Goal: Task Accomplishment & Management: Complete application form

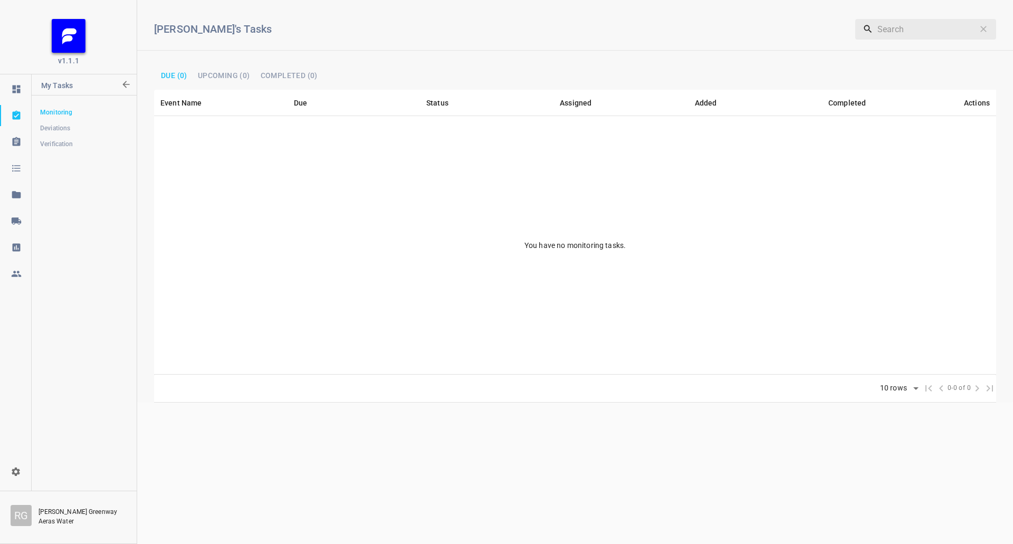
click at [19, 226] on link at bounding box center [15, 220] width 31 height 21
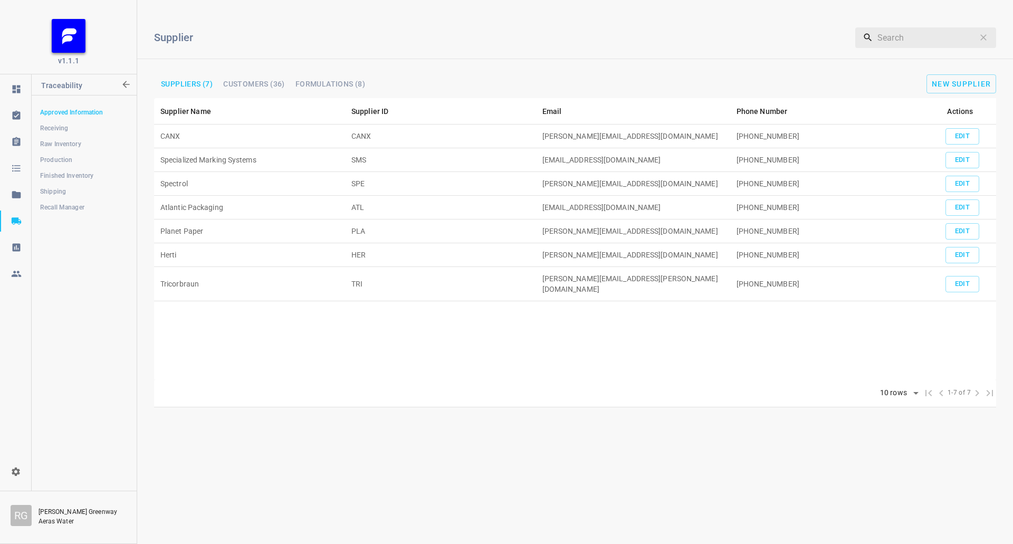
click at [93, 126] on span "Receiving" at bounding box center [84, 128] width 88 height 11
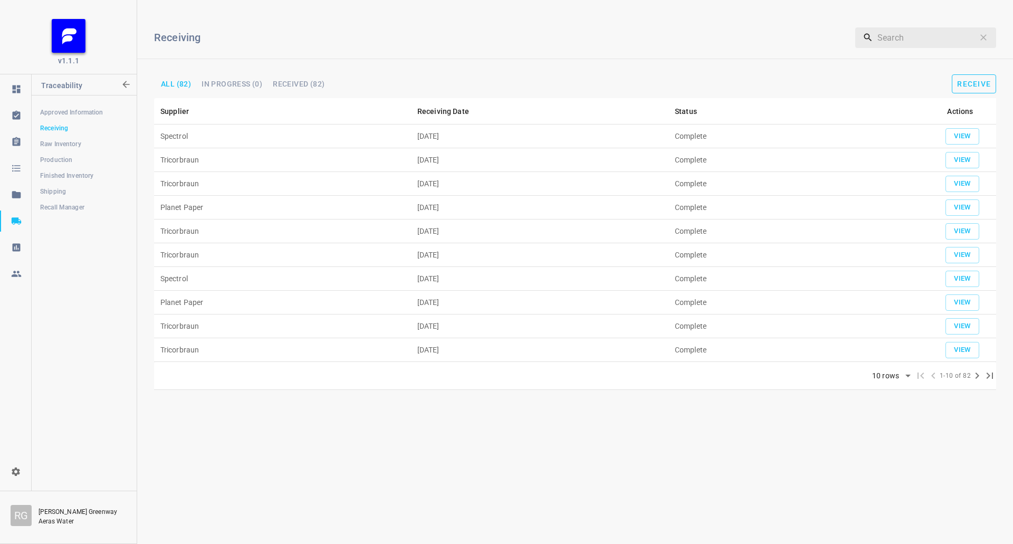
click at [994, 88] on button "Receive" at bounding box center [974, 83] width 44 height 19
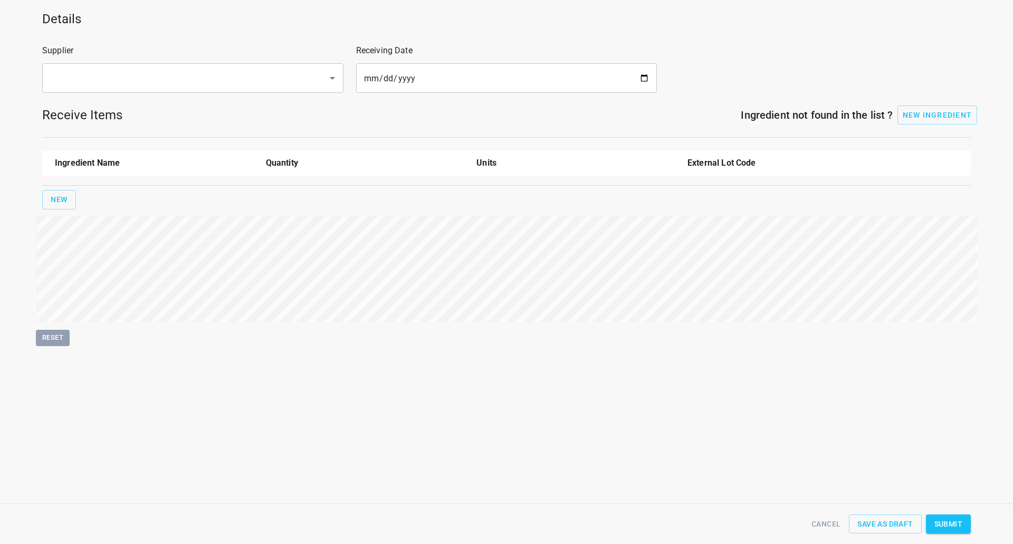
drag, startPoint x: 194, startPoint y: 71, endPoint x: 187, endPoint y: 72, distance: 7.5
click at [188, 72] on input "text" at bounding box center [178, 78] width 262 height 20
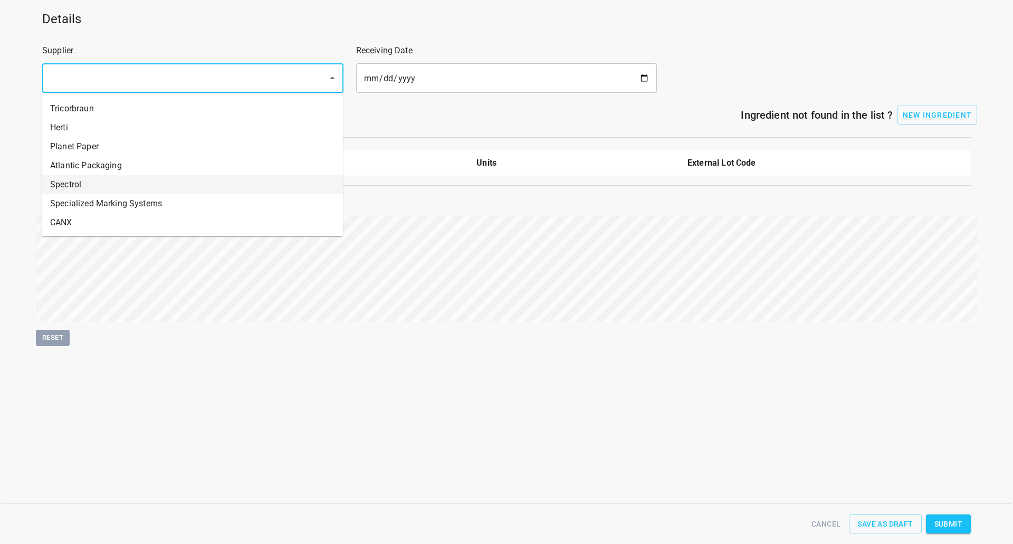
click at [131, 182] on li "Spectrol" at bounding box center [192, 184] width 301 height 19
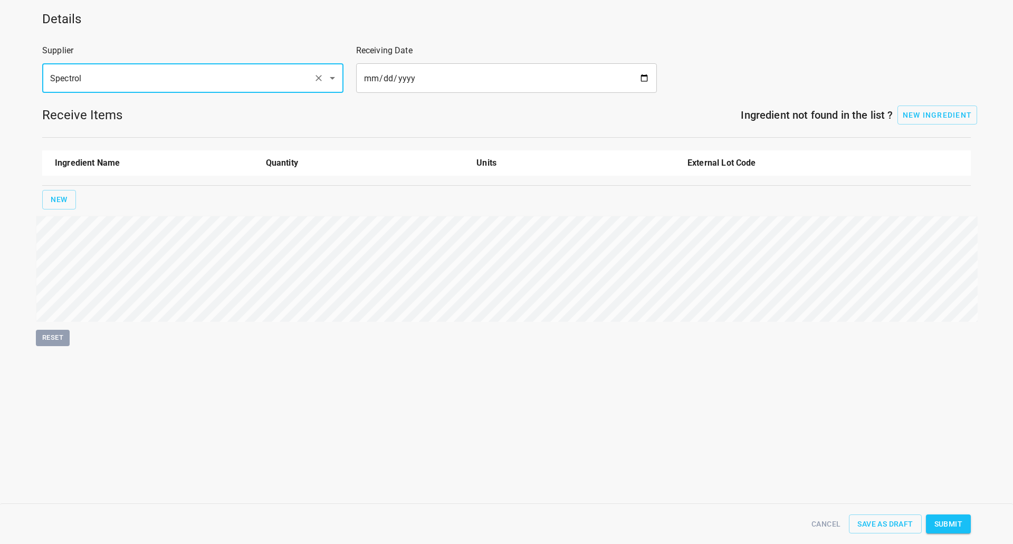
click at [166, 84] on input "Spectrol" at bounding box center [178, 78] width 262 height 20
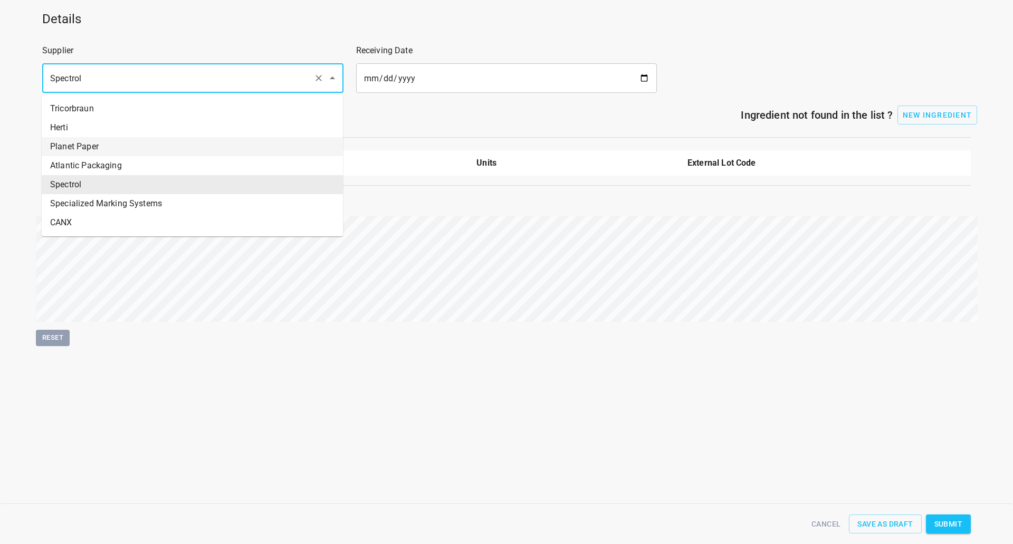
click at [134, 143] on li "Planet Paper" at bounding box center [192, 146] width 301 height 19
type input "Planet Paper"
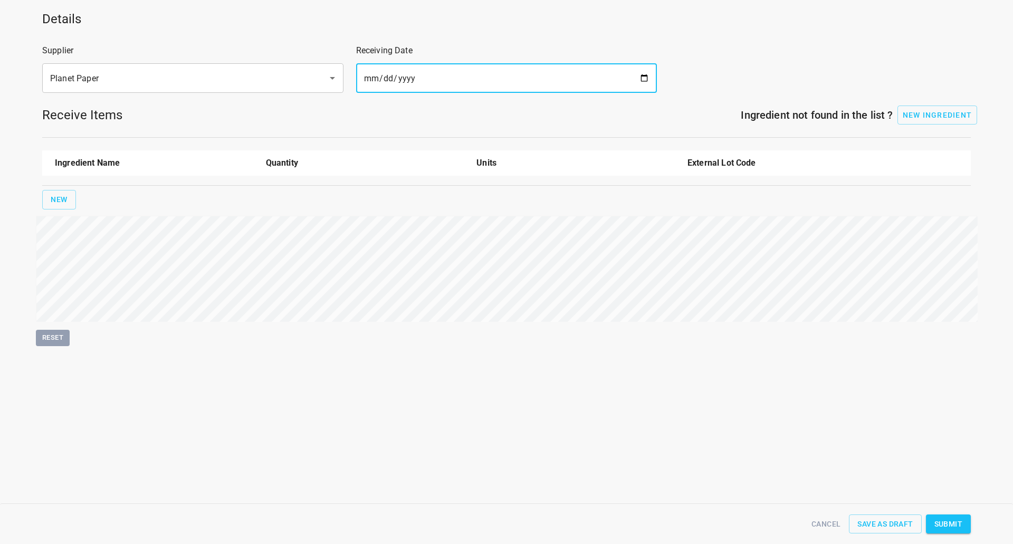
click at [639, 78] on input "date" at bounding box center [506, 78] width 301 height 30
type input "[DATE]"
click at [76, 195] on div "New" at bounding box center [506, 200] width 933 height 24
click at [52, 206] on span "New" at bounding box center [59, 199] width 17 height 13
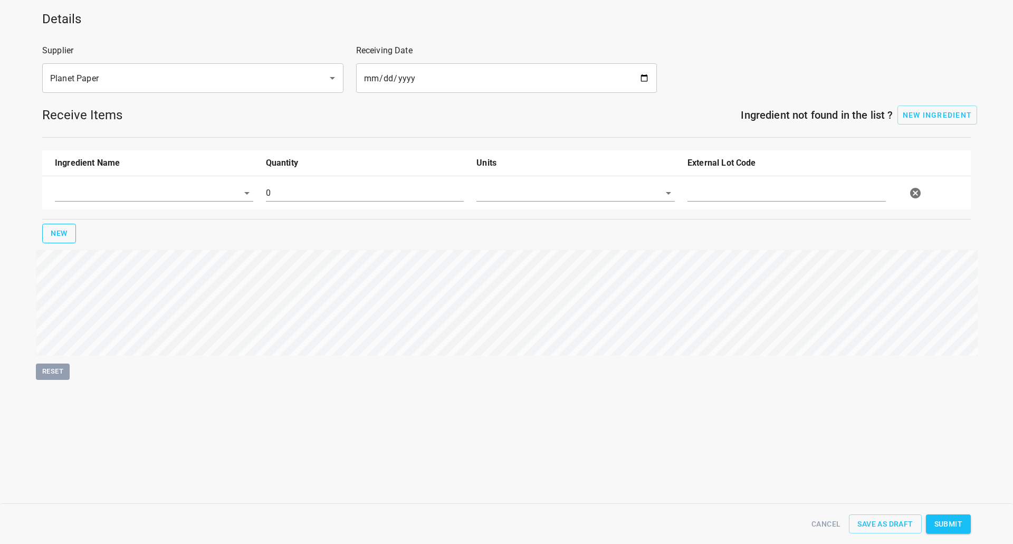
click at [81, 196] on input "text" at bounding box center [139, 193] width 169 height 16
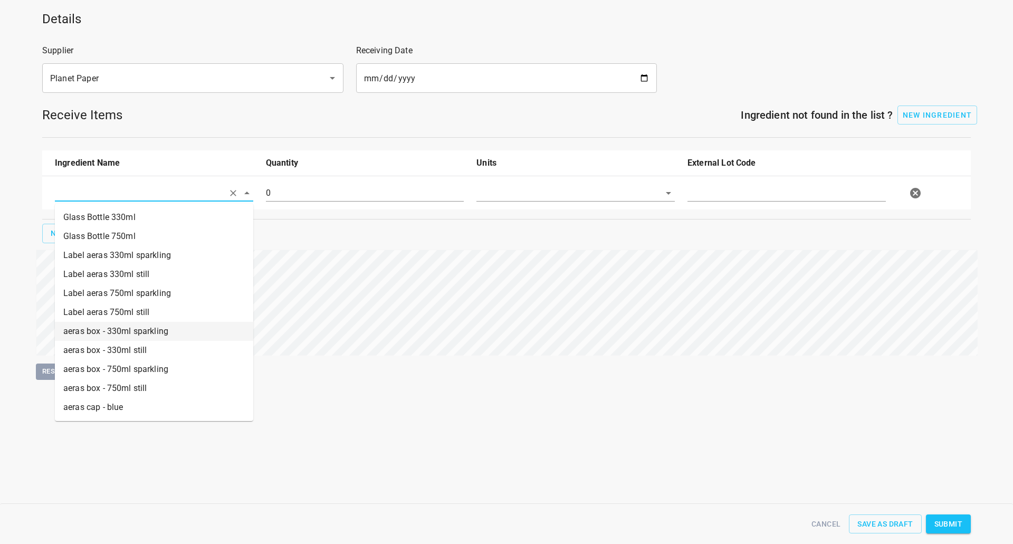
click at [146, 328] on li "aeras box - 330ml sparkling" at bounding box center [154, 331] width 198 height 19
type input "aeras box - 330ml sparkling"
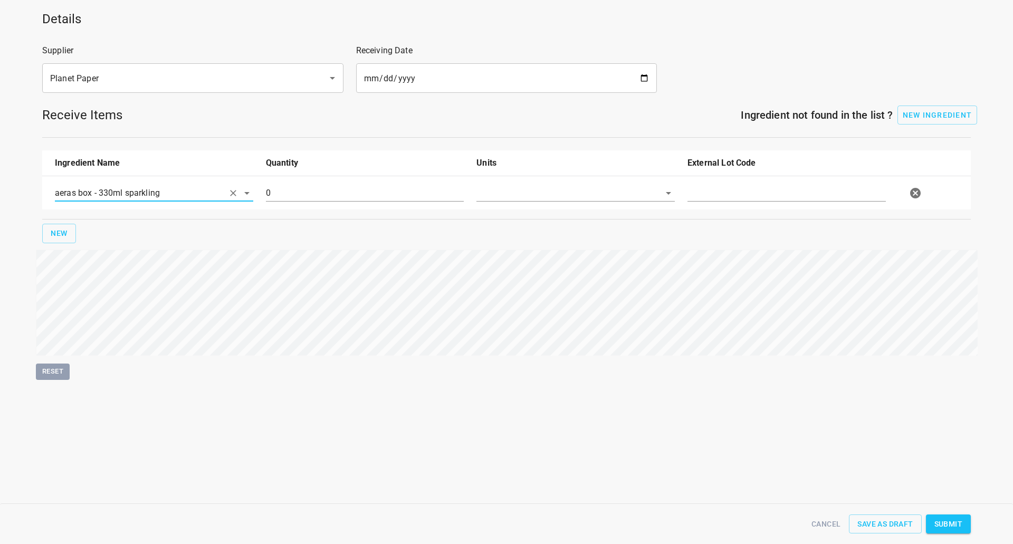
click at [292, 184] on div "0" at bounding box center [365, 197] width 211 height 38
click at [290, 189] on input "0" at bounding box center [365, 193] width 198 height 17
type input "15220"
click at [497, 192] on input "text" at bounding box center [560, 193] width 169 height 16
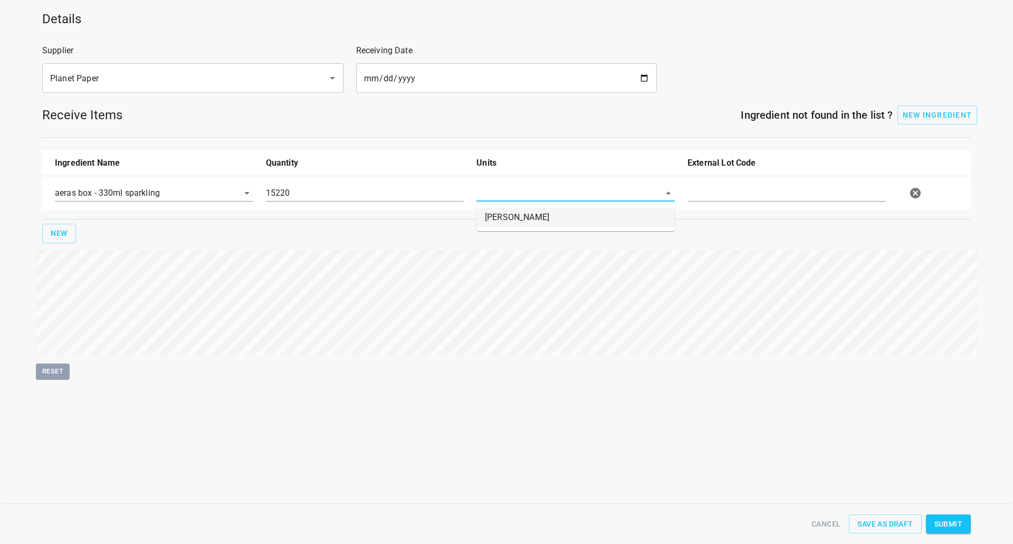
click at [515, 219] on li "[PERSON_NAME]" at bounding box center [575, 217] width 198 height 19
type input "[PERSON_NAME]"
drag, startPoint x: 760, startPoint y: 184, endPoint x: 748, endPoint y: 194, distance: 14.9
click at [757, 184] on div at bounding box center [786, 197] width 211 height 38
click at [744, 203] on div at bounding box center [786, 197] width 211 height 38
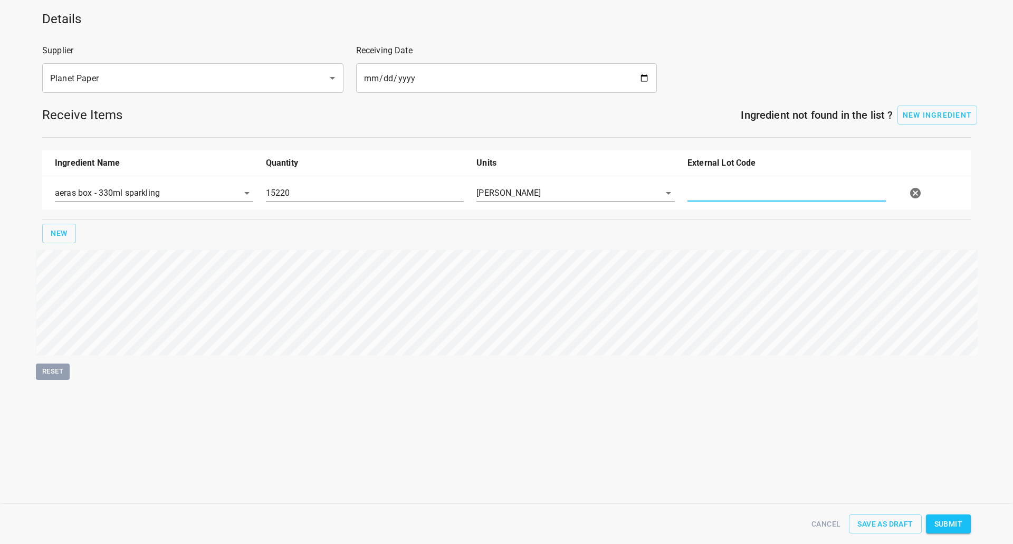
drag, startPoint x: 739, startPoint y: 197, endPoint x: 731, endPoint y: 198, distance: 8.6
click at [739, 196] on input "text" at bounding box center [786, 193] width 198 height 17
type input "609423"
click at [955, 511] on div "Cancel Save as Draft Submit" at bounding box center [506, 524] width 941 height 32
click at [950, 527] on span "Submit" at bounding box center [948, 523] width 28 height 13
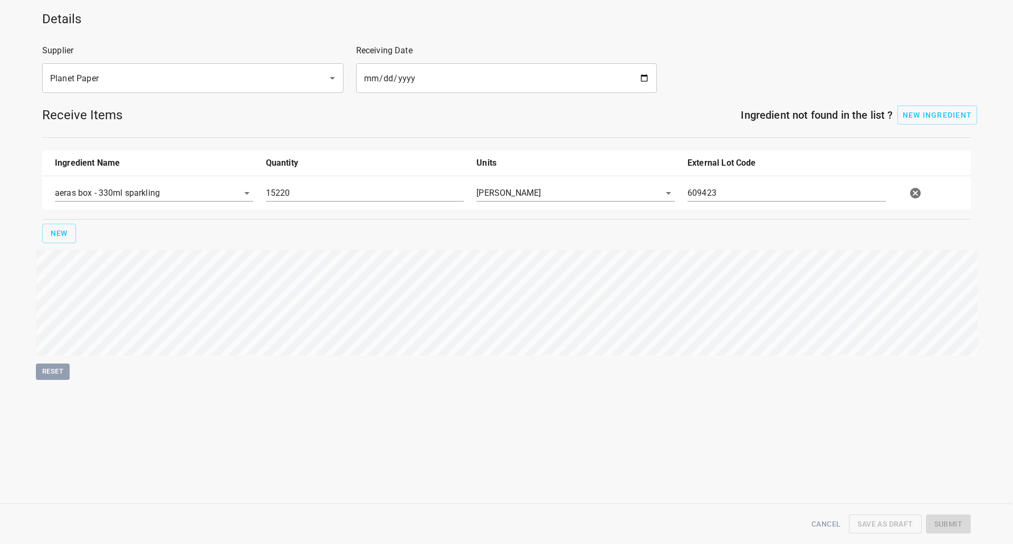
type input "15220.000000000000000"
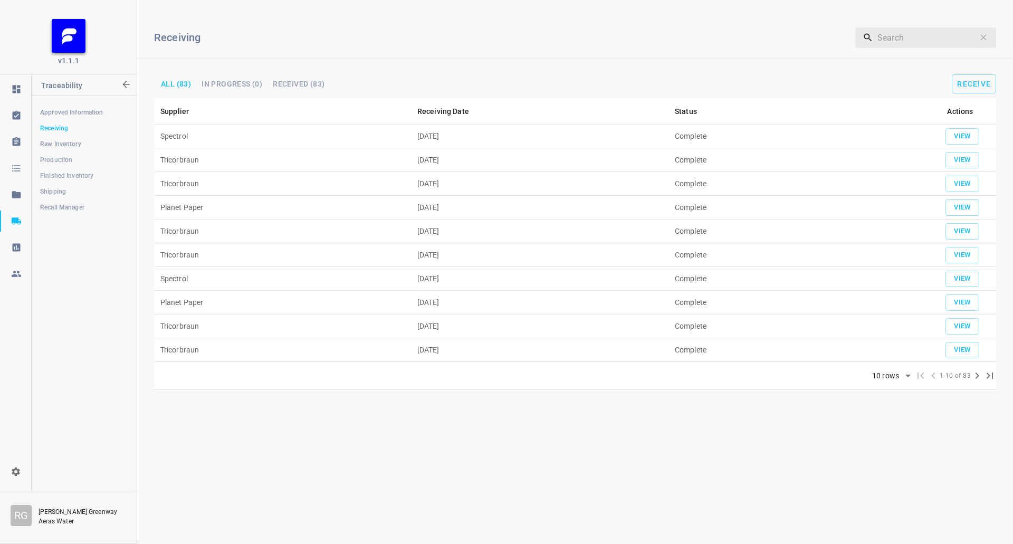
click at [965, 14] on div "Receiving ​ All (83) In progress (0) Received (83) Receive" at bounding box center [575, 53] width 876 height 90
